Goal: Task Accomplishment & Management: Complete application form

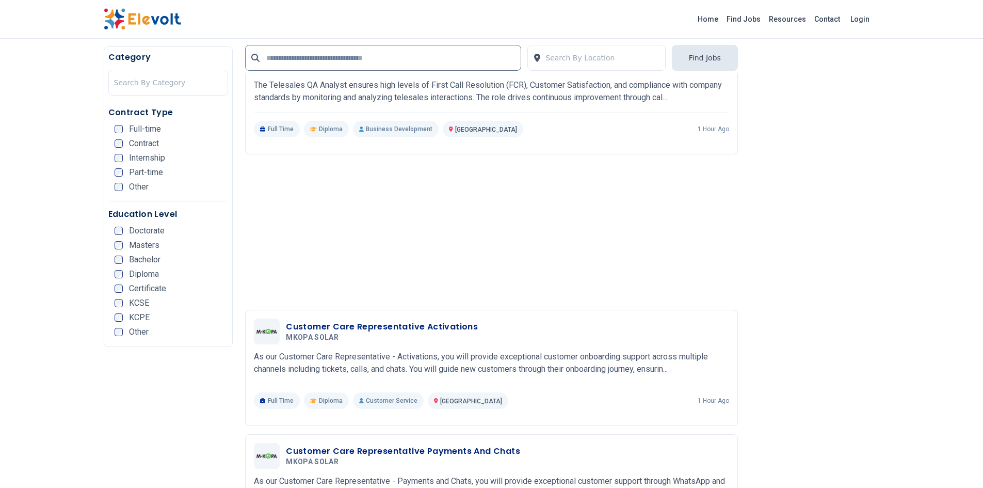
scroll to position [1410, 0]
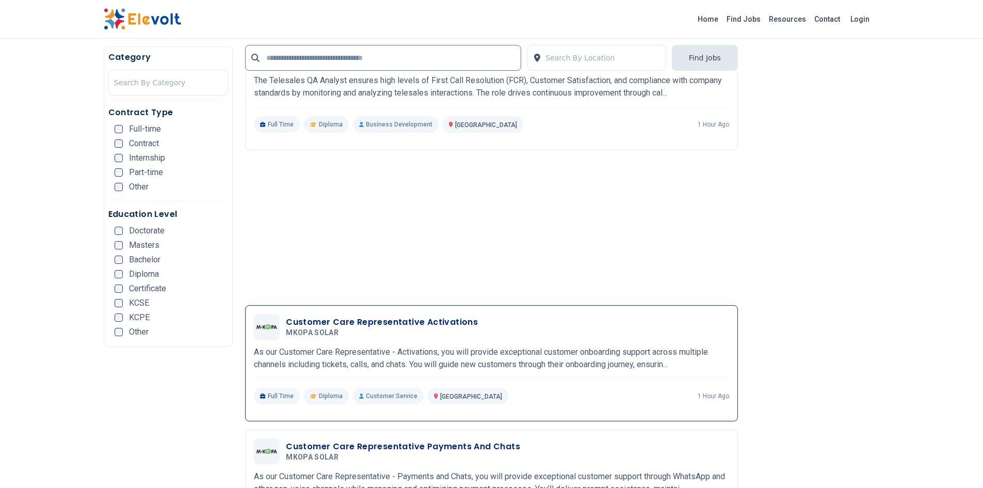
click at [454, 322] on h3 "Customer Care Representative Activations" at bounding box center [382, 322] width 192 height 12
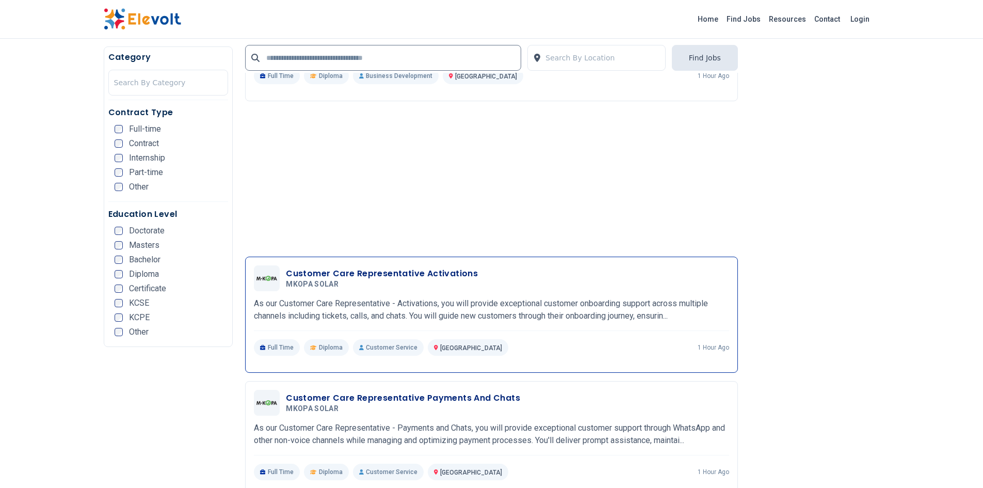
scroll to position [1503, 0]
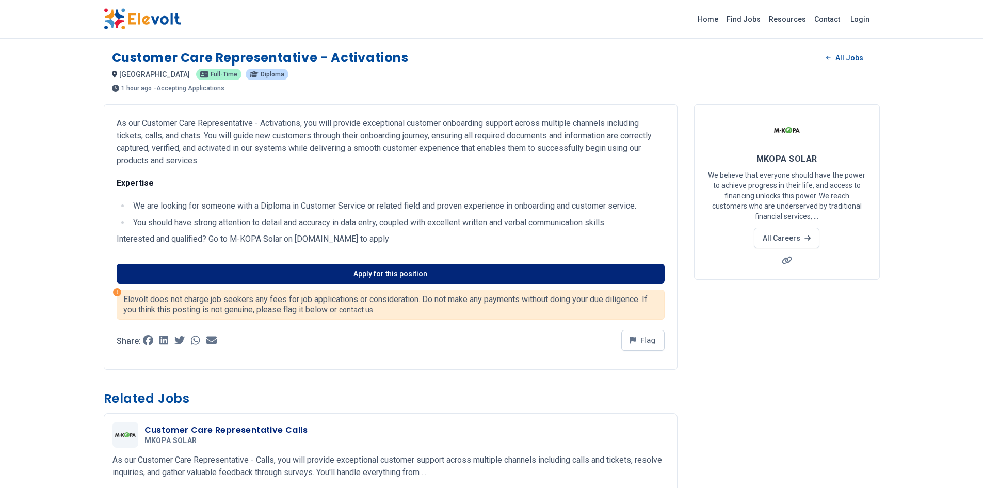
click at [547, 276] on link "Apply for this position" at bounding box center [391, 274] width 548 height 20
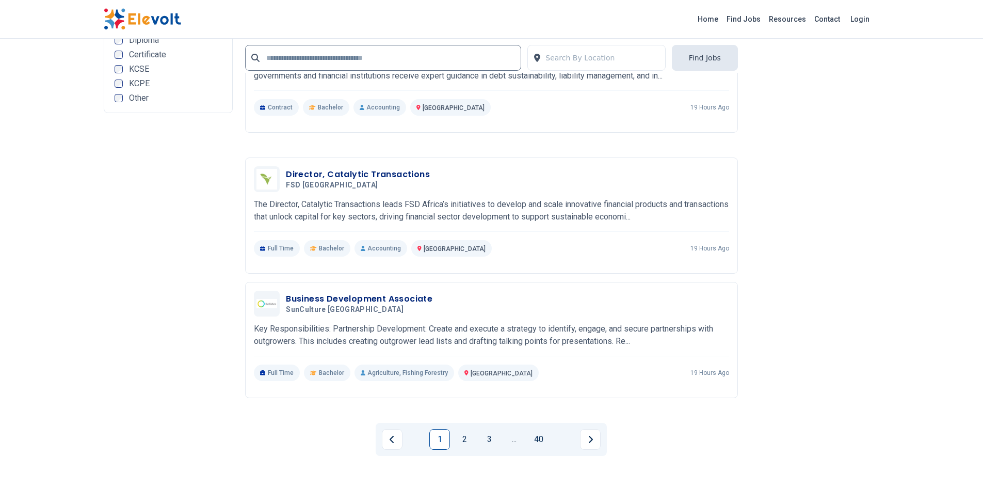
scroll to position [2073, 0]
click at [465, 446] on link "2" at bounding box center [464, 437] width 21 height 21
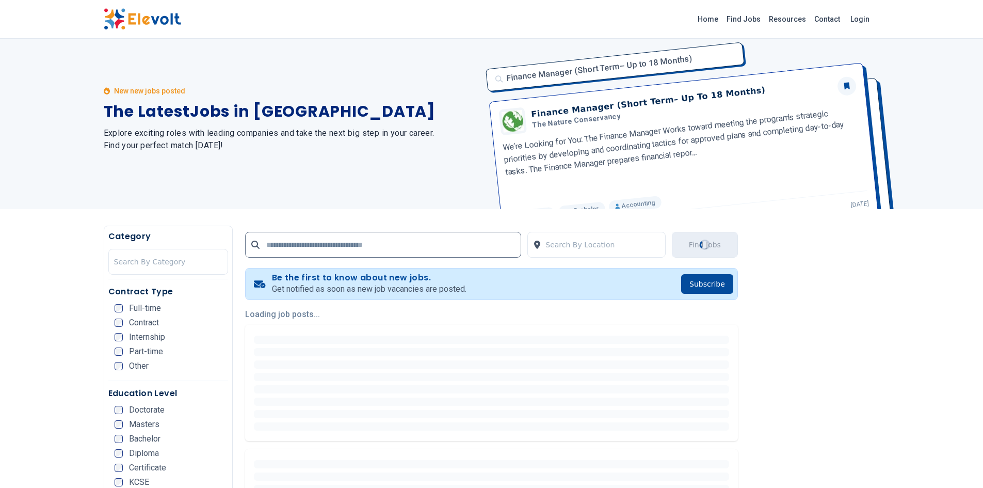
scroll to position [0, 0]
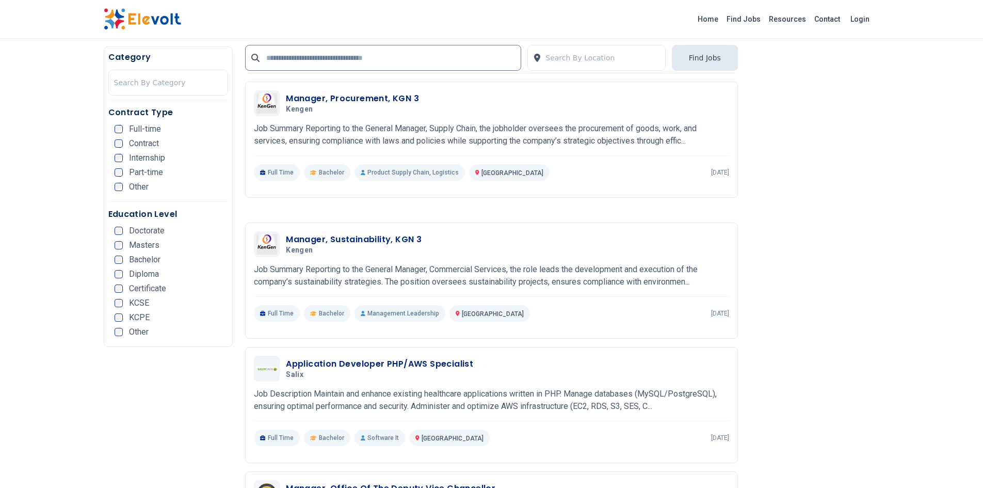
scroll to position [1366, 0]
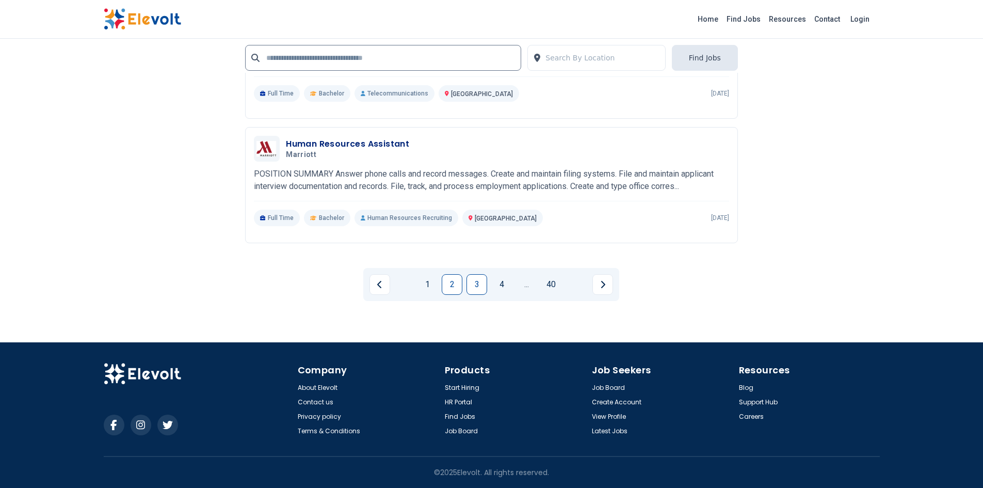
click at [481, 287] on link "3" at bounding box center [477, 284] width 21 height 21
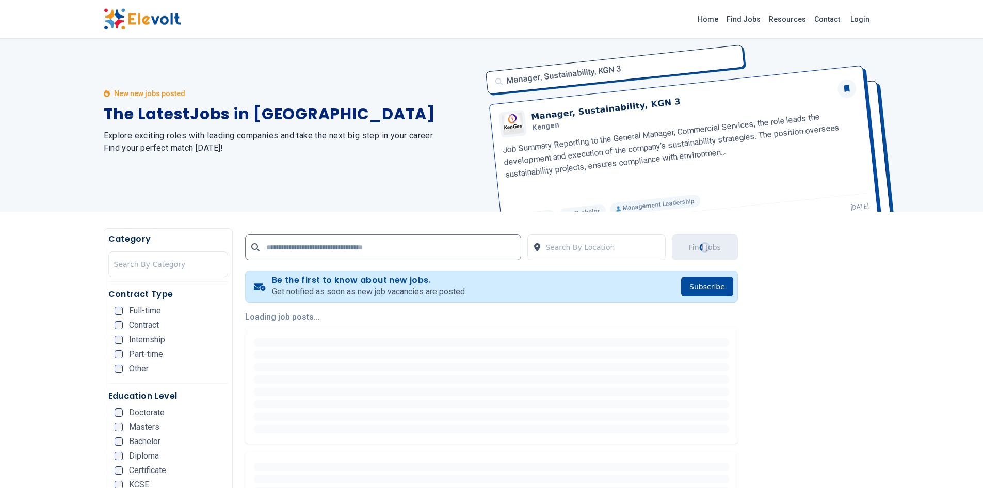
scroll to position [0, 0]
